Goal: Information Seeking & Learning: Learn about a topic

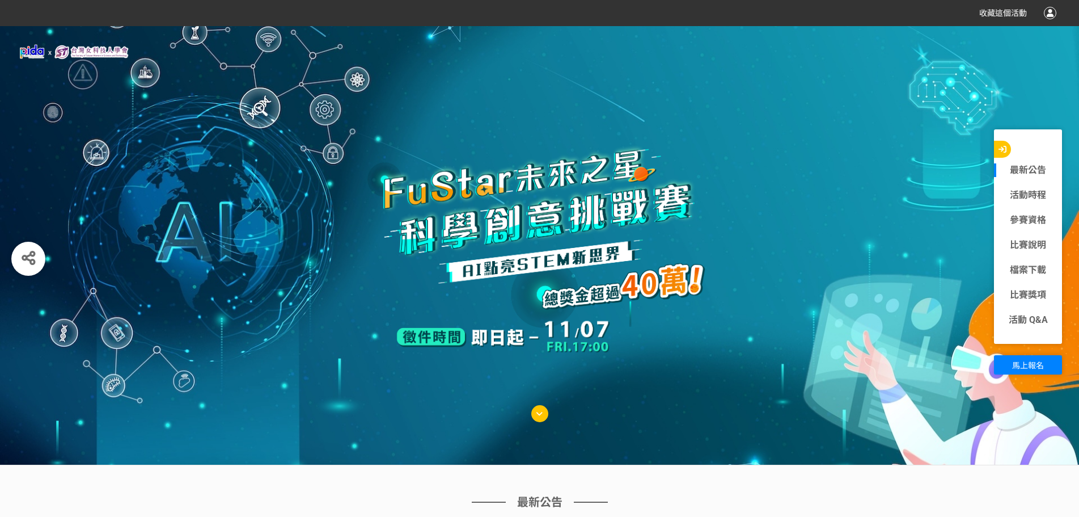
drag, startPoint x: 774, startPoint y: 244, endPoint x: 699, endPoint y: 250, distance: 75.1
click at [699, 250] on img at bounding box center [540, 254] width 386 height 227
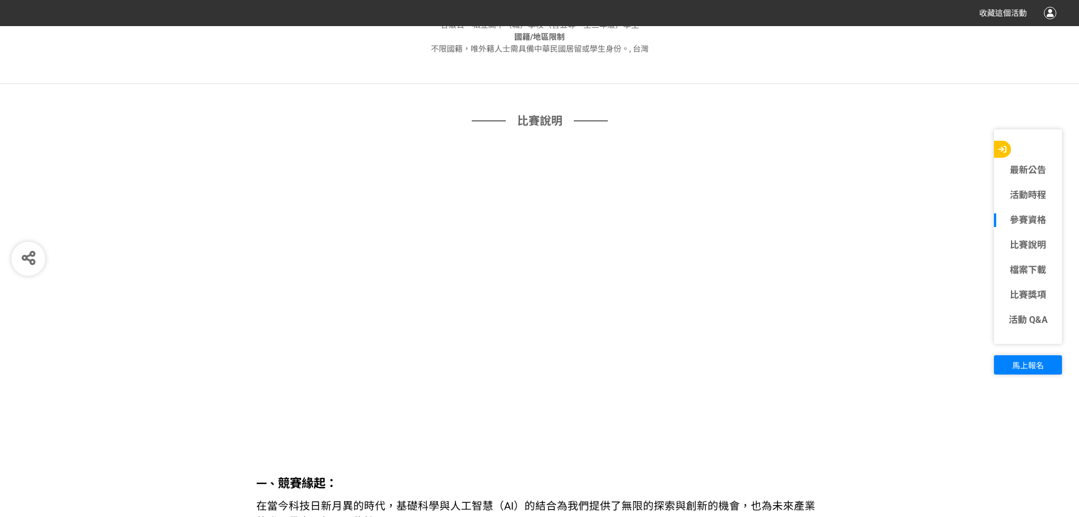
scroll to position [908, 0]
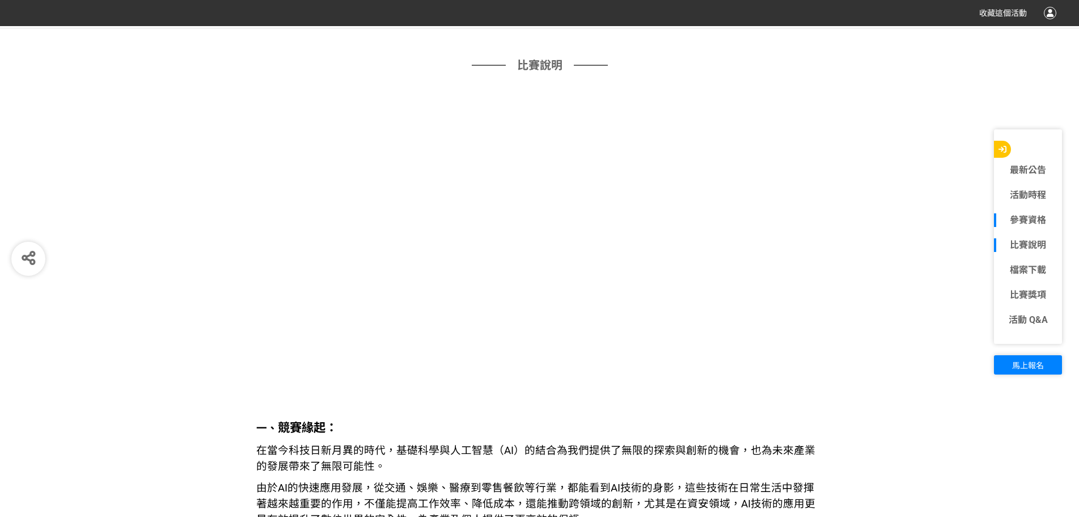
click at [1026, 247] on link "比賽說明" at bounding box center [1028, 245] width 68 height 14
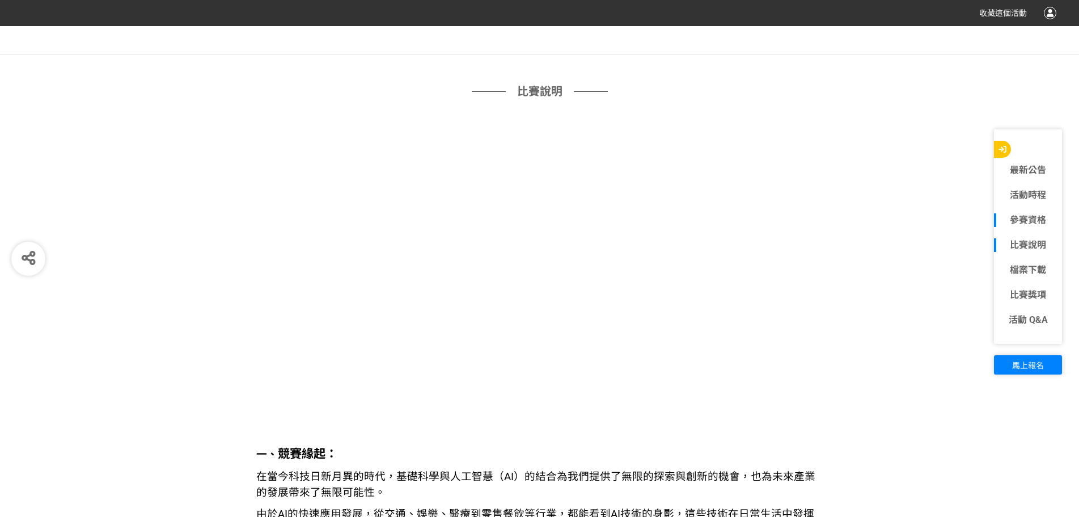
click at [1010, 238] on link "比賽說明" at bounding box center [1028, 245] width 68 height 14
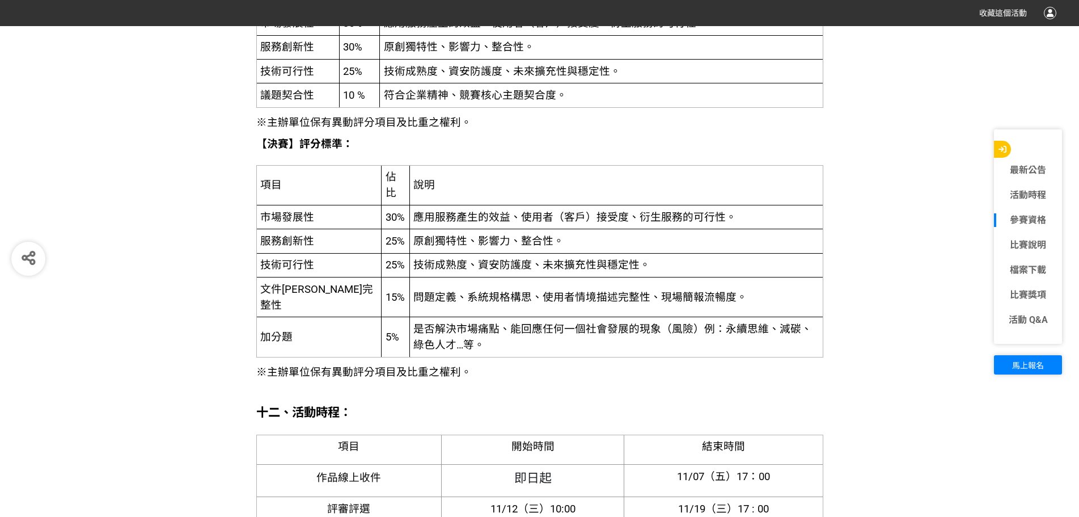
scroll to position [2867, 0]
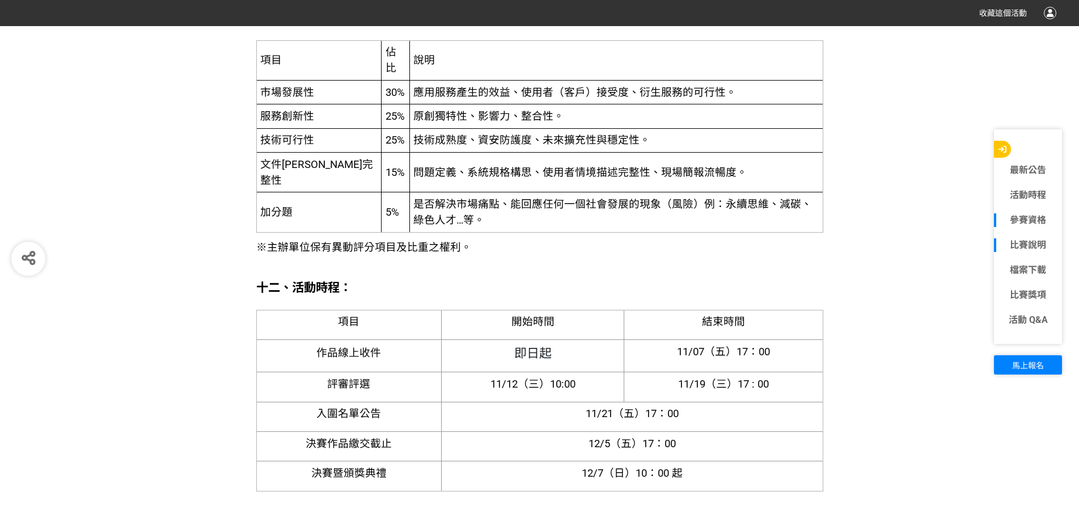
click at [1041, 242] on link "比賽說明" at bounding box center [1028, 245] width 68 height 14
click at [1038, 241] on link "比賽說明" at bounding box center [1028, 245] width 68 height 14
click at [1020, 237] on div "比賽說明" at bounding box center [1028, 245] width 68 height 25
click at [1033, 264] on link "檔案下載" at bounding box center [1028, 270] width 68 height 14
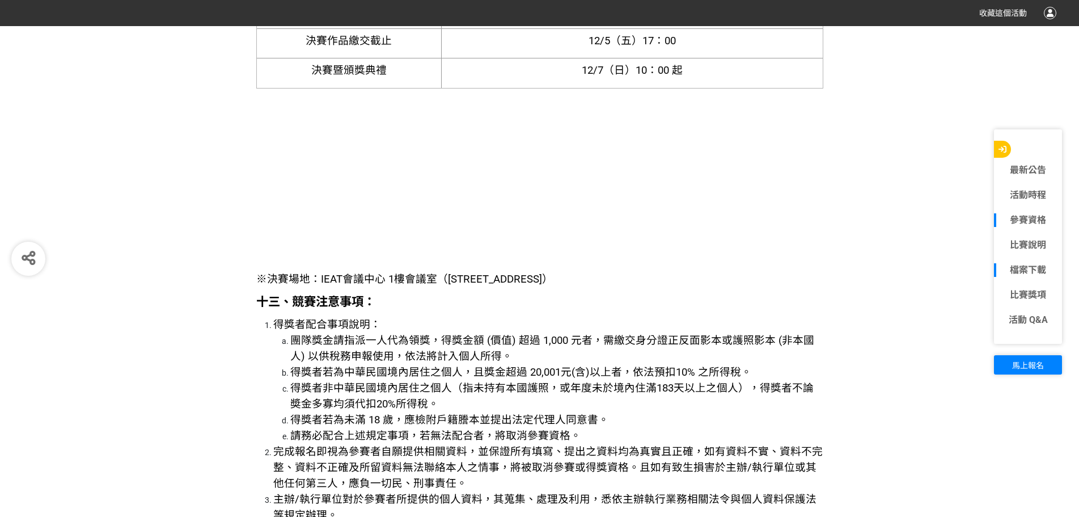
click at [1033, 264] on link "檔案下載" at bounding box center [1028, 270] width 68 height 14
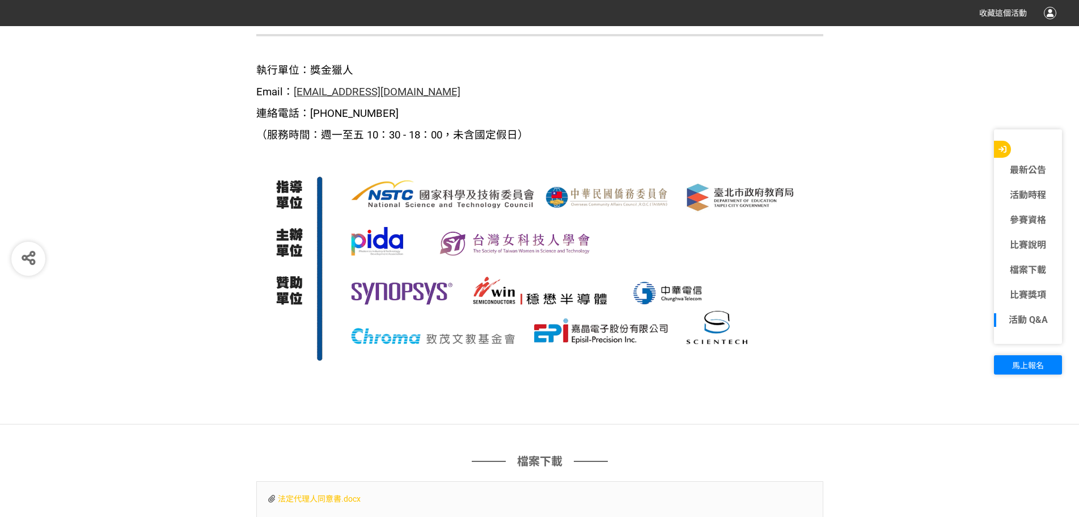
scroll to position [4679, 0]
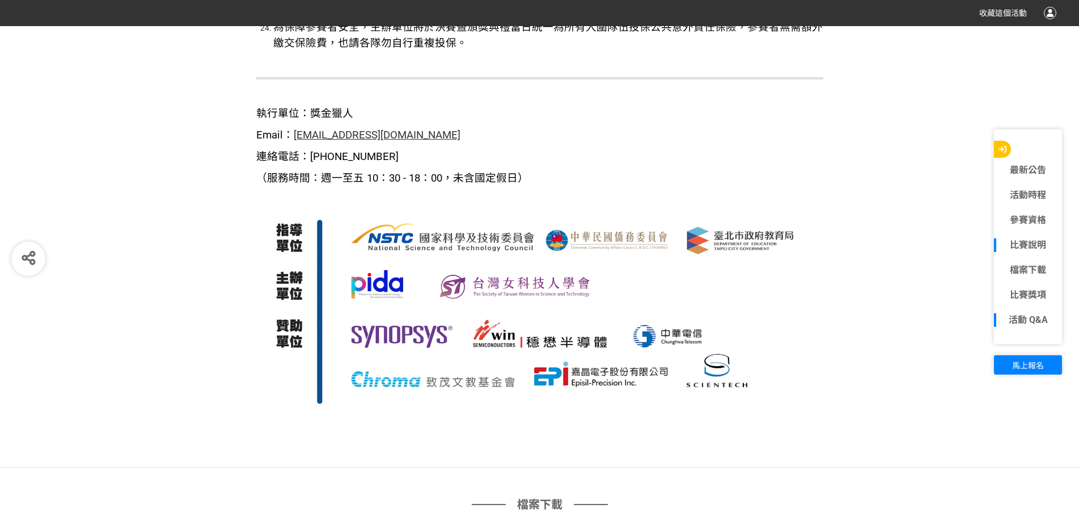
click at [1022, 254] on div "比賽說明" at bounding box center [1028, 245] width 68 height 25
click at [1023, 244] on link "比賽說明" at bounding box center [1028, 245] width 68 height 14
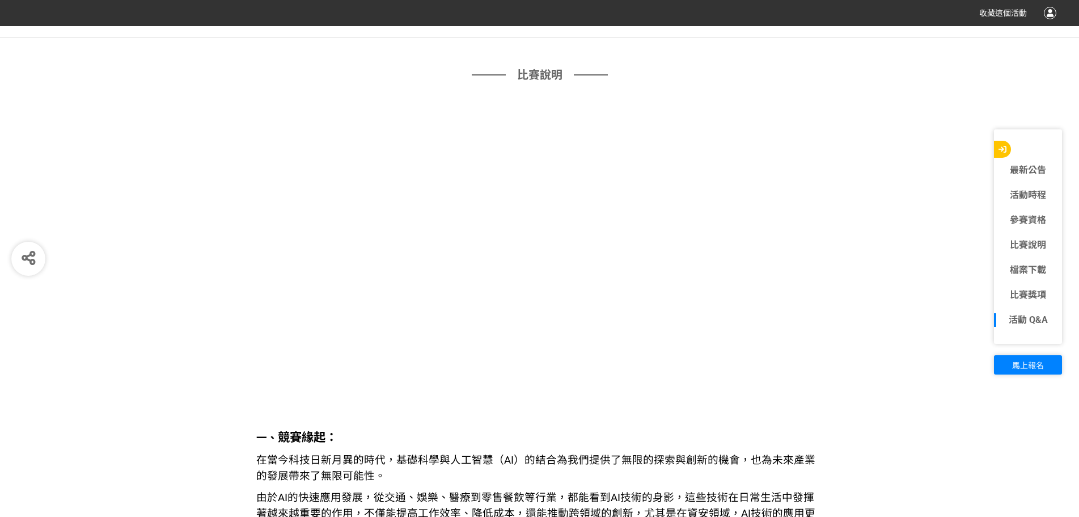
scroll to position [881, 0]
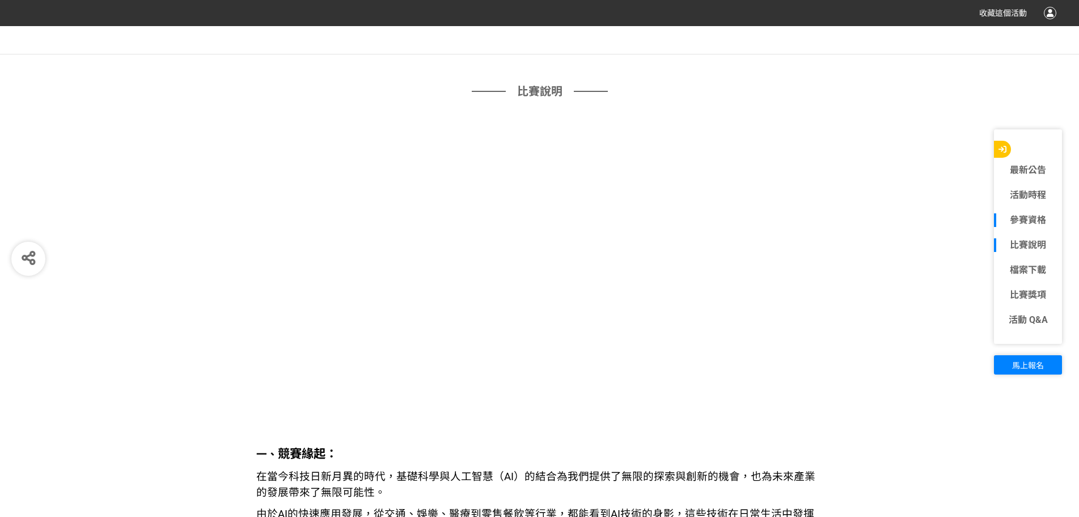
click at [1042, 244] on link "比賽說明" at bounding box center [1028, 245] width 68 height 14
click at [1026, 261] on div "檔案下載" at bounding box center [1028, 270] width 68 height 25
click at [1030, 272] on link "檔案下載" at bounding box center [1028, 270] width 68 height 14
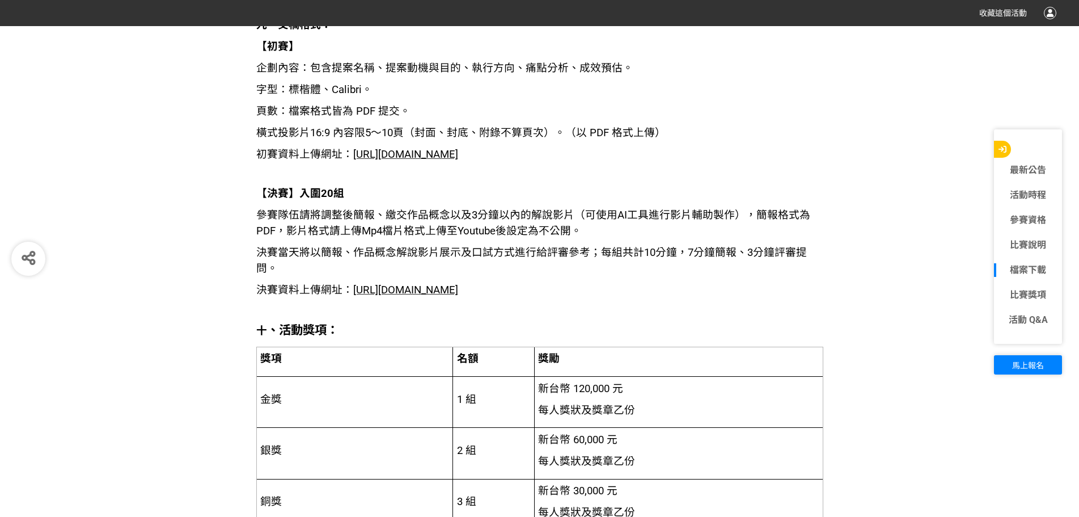
scroll to position [1768, 0]
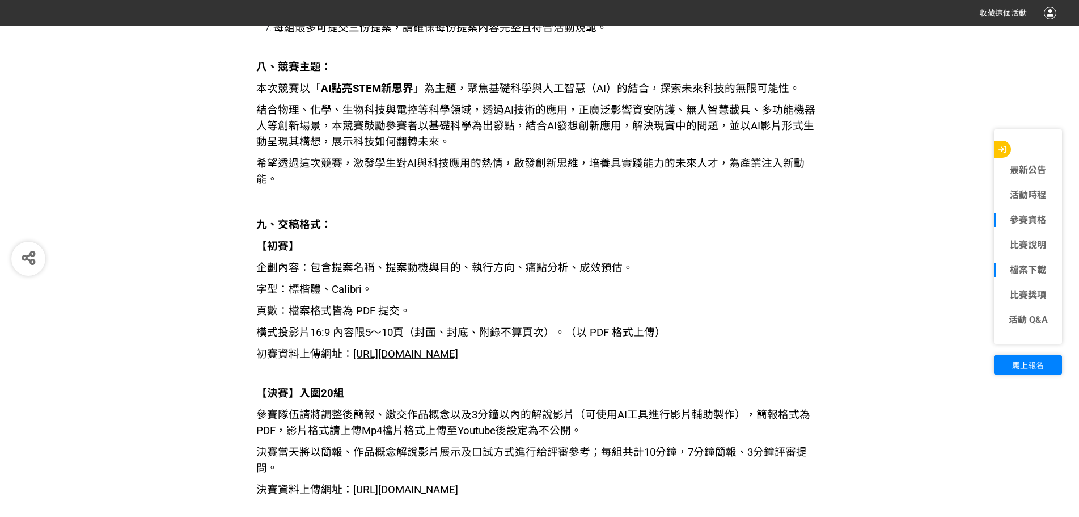
click at [1033, 218] on link "參賽資格" at bounding box center [1028, 220] width 68 height 14
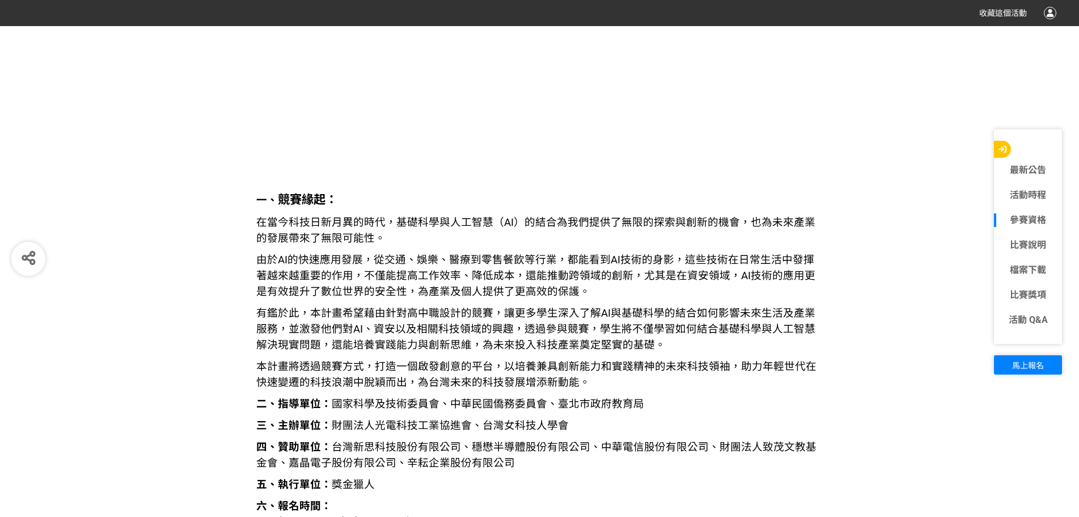
scroll to position [918, 0]
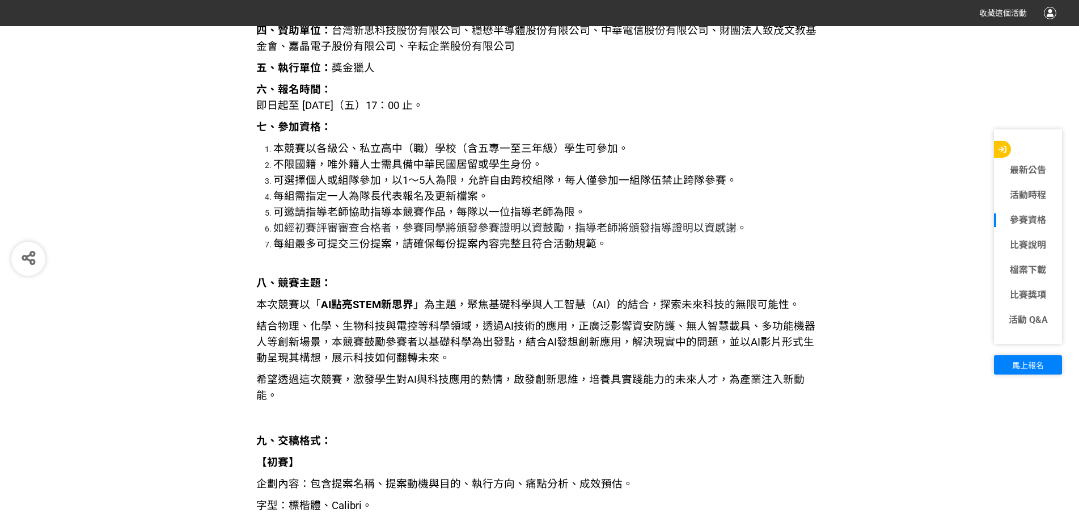
scroll to position [1429, 0]
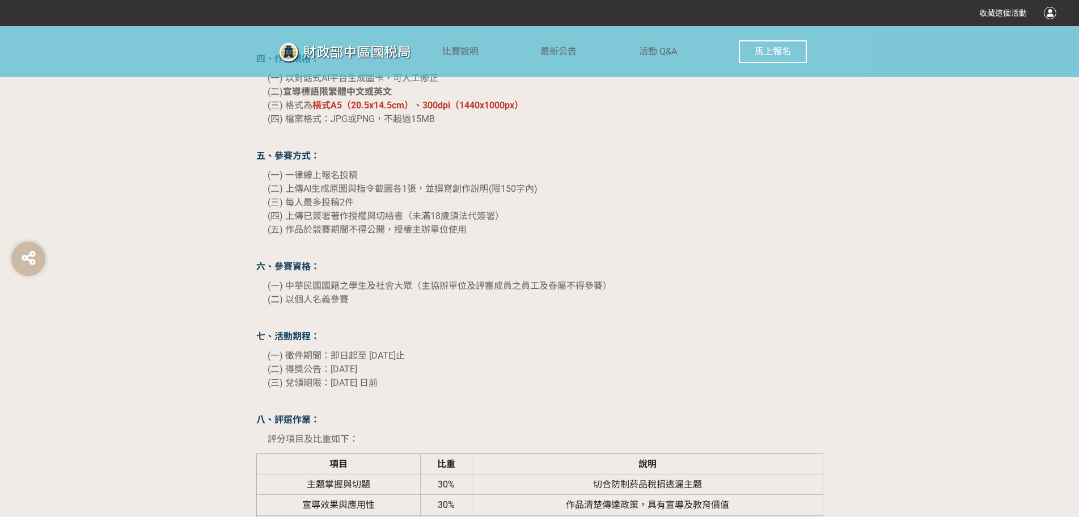
scroll to position [1305, 0]
